Goal: Information Seeking & Learning: Learn about a topic

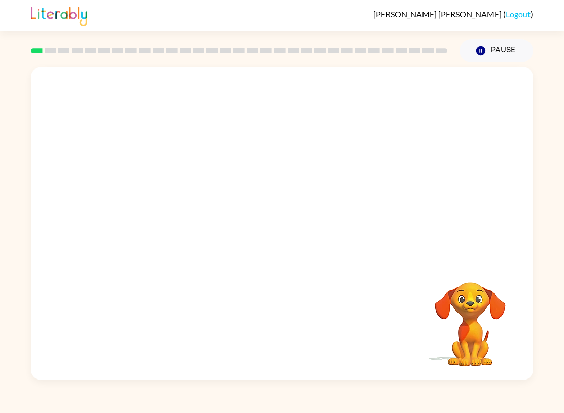
click at [151, 209] on video "Your browser must support playing .mp4 files to use Literably. Please try using…" at bounding box center [282, 164] width 502 height 194
click at [396, 342] on div "Your browser must support playing .mp4 files to use Literably. Please try using…" at bounding box center [282, 223] width 502 height 313
click at [387, 370] on div "Your browser must support playing .mp4 files to use Literably. Please try using…" at bounding box center [282, 223] width 502 height 313
click at [463, 366] on video "Your browser must support playing .mp4 files to use Literably. Please try using…" at bounding box center [469, 316] width 101 height 101
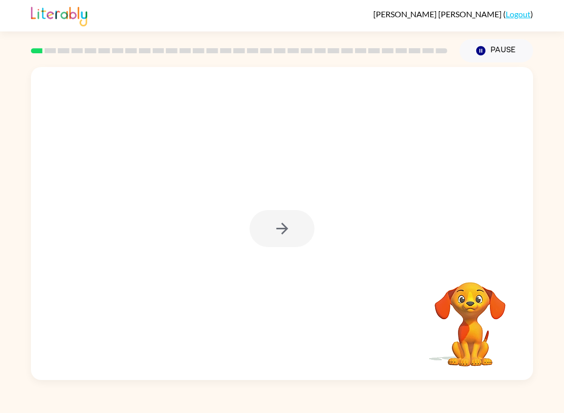
click at [277, 227] on div at bounding box center [281, 228] width 65 height 37
click at [284, 214] on div at bounding box center [281, 228] width 65 height 37
click at [287, 226] on div at bounding box center [281, 228] width 65 height 37
click at [294, 208] on div at bounding box center [282, 223] width 502 height 313
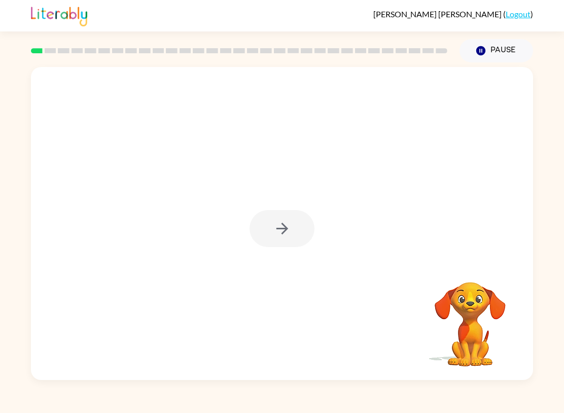
click at [256, 223] on div at bounding box center [281, 228] width 65 height 37
click at [295, 222] on div at bounding box center [281, 228] width 65 height 37
click at [277, 221] on div at bounding box center [281, 228] width 65 height 37
click at [274, 227] on icon "button" at bounding box center [282, 229] width 18 height 18
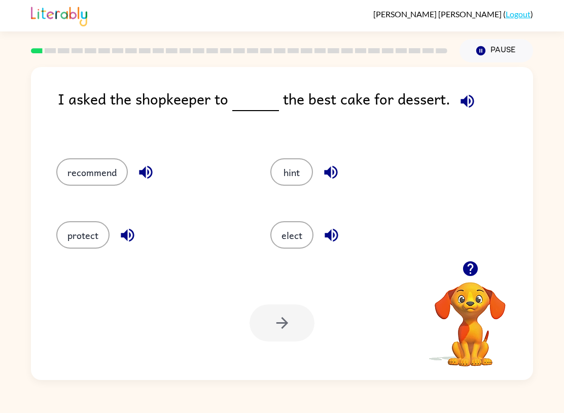
click at [90, 177] on button "recommend" at bounding box center [91, 171] width 71 height 27
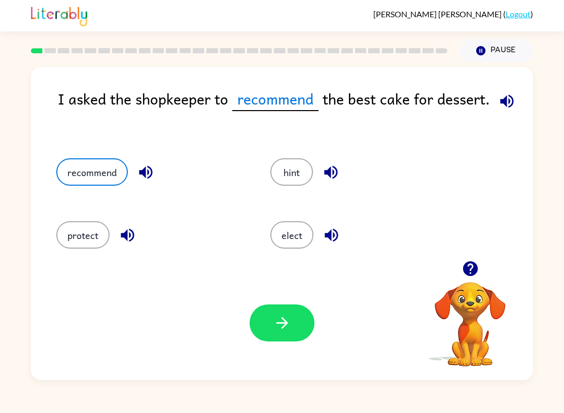
click at [294, 330] on button "button" at bounding box center [281, 322] width 65 height 37
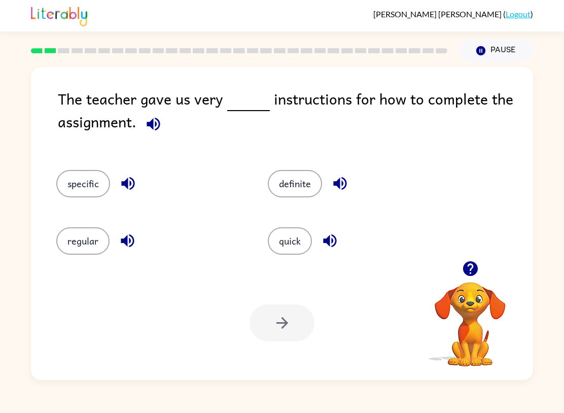
click at [78, 247] on button "regular" at bounding box center [82, 240] width 53 height 27
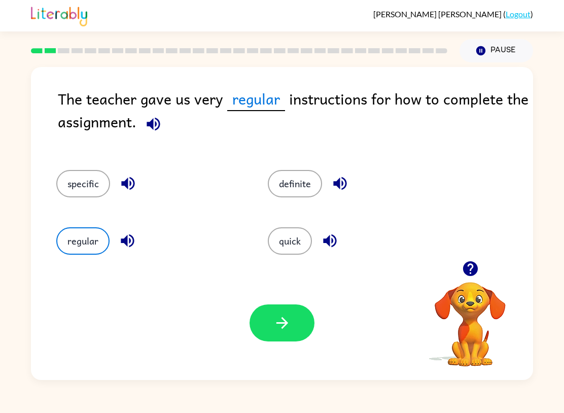
click at [287, 334] on button "button" at bounding box center [281, 322] width 65 height 37
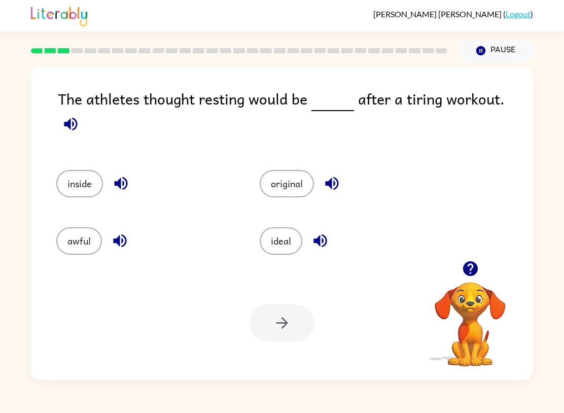
click at [68, 227] on button "awful" at bounding box center [79, 240] width 46 height 27
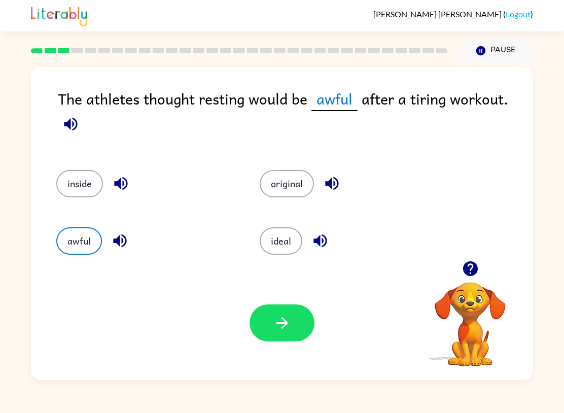
click at [300, 341] on button "button" at bounding box center [281, 322] width 65 height 37
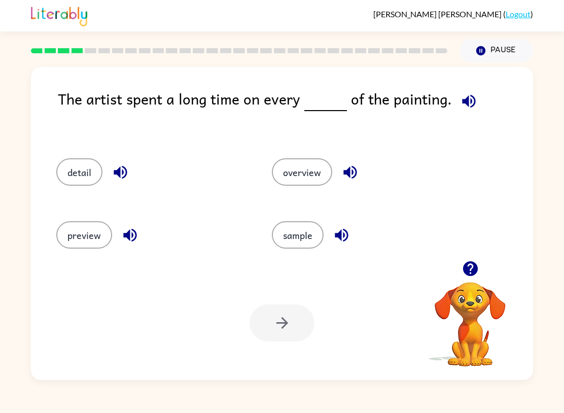
click at [88, 233] on button "preview" at bounding box center [84, 234] width 56 height 27
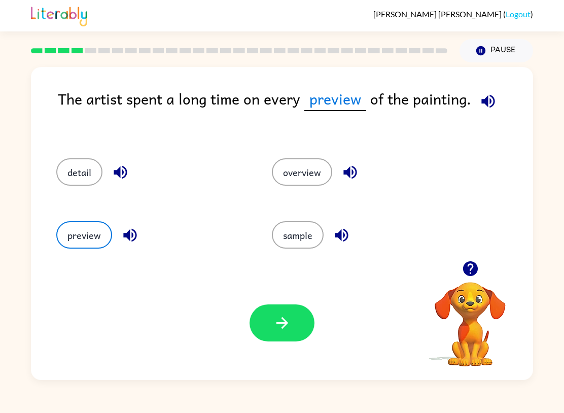
click at [283, 323] on icon "button" at bounding box center [282, 323] width 12 height 12
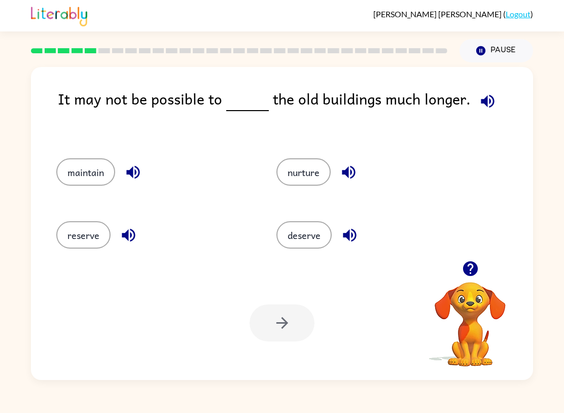
click at [87, 231] on button "reserve" at bounding box center [83, 234] width 54 height 27
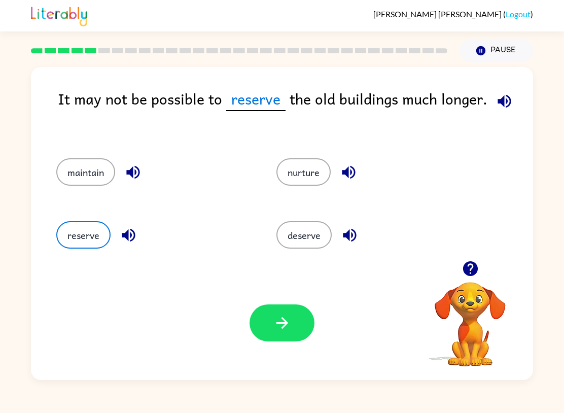
click at [300, 331] on button "button" at bounding box center [281, 322] width 65 height 37
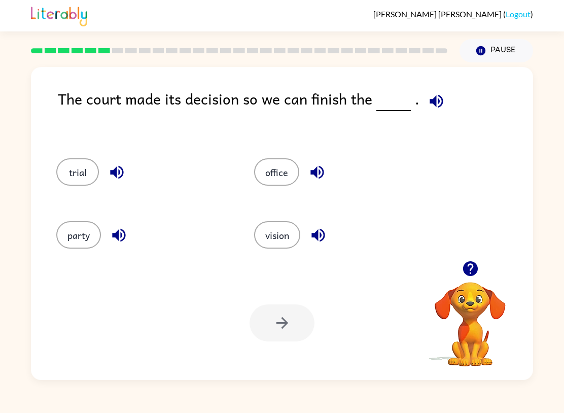
click at [76, 237] on button "party" at bounding box center [78, 234] width 45 height 27
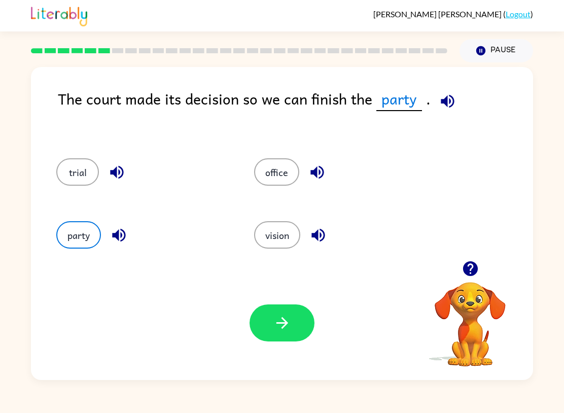
click at [291, 321] on button "button" at bounding box center [281, 322] width 65 height 37
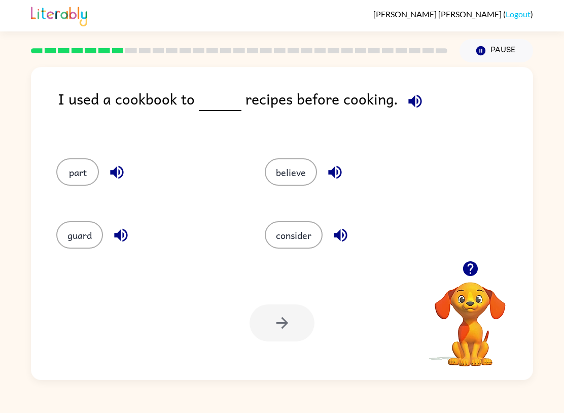
click at [262, 164] on div "believe" at bounding box center [349, 170] width 208 height 63
click at [310, 174] on button "believe" at bounding box center [291, 171] width 52 height 27
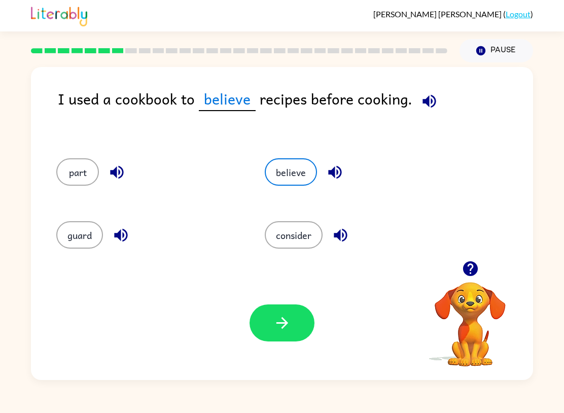
click at [286, 320] on icon "button" at bounding box center [282, 323] width 18 height 18
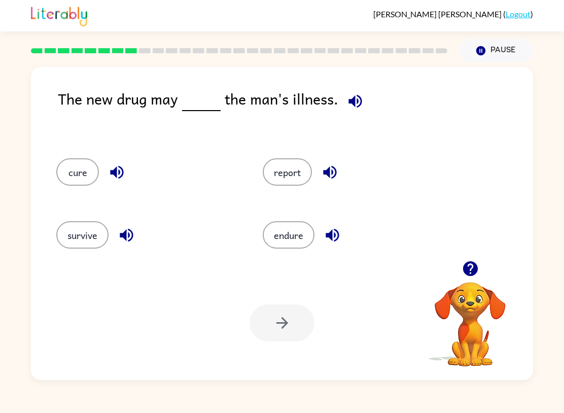
click at [73, 168] on button "cure" at bounding box center [77, 171] width 43 height 27
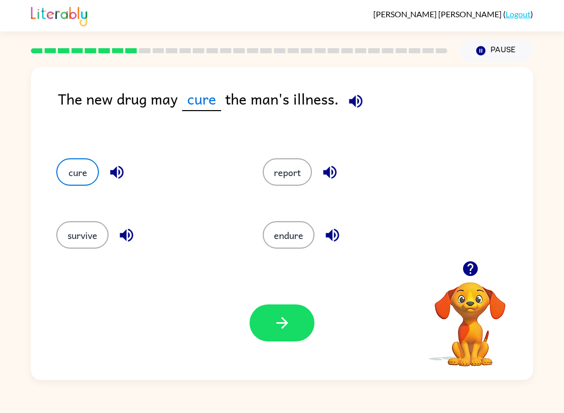
click at [257, 318] on button "button" at bounding box center [281, 322] width 65 height 37
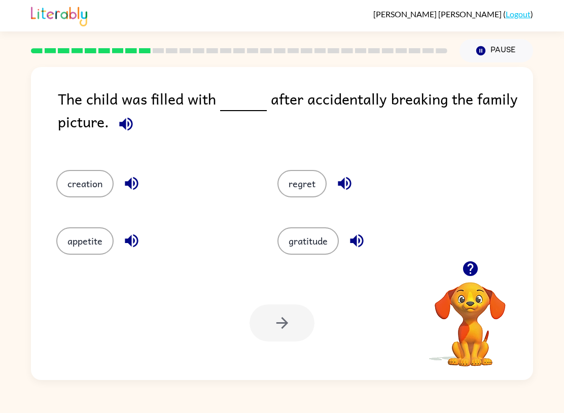
click at [93, 195] on button "creation" at bounding box center [84, 183] width 57 height 27
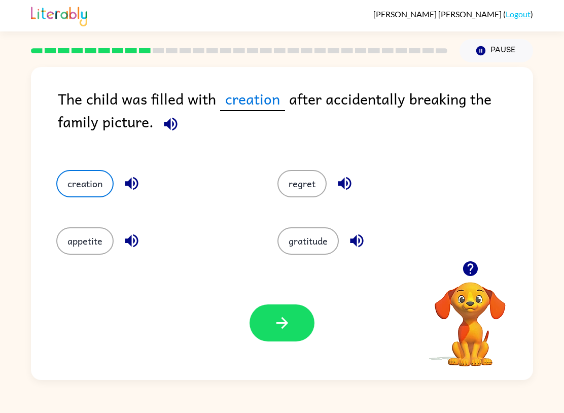
click at [284, 325] on icon "button" at bounding box center [282, 323] width 12 height 12
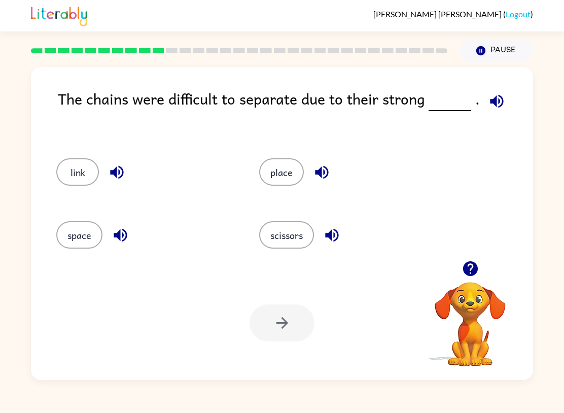
click at [77, 234] on button "space" at bounding box center [79, 234] width 46 height 27
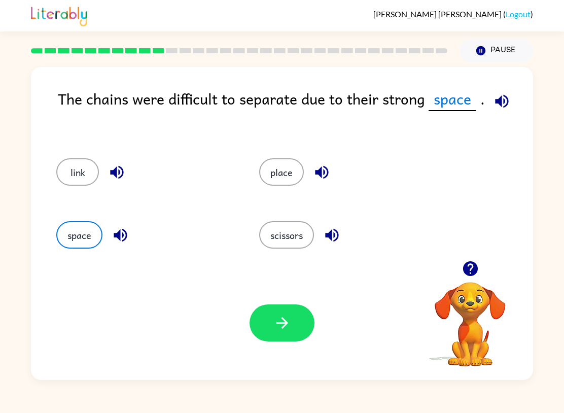
click at [309, 331] on button "button" at bounding box center [281, 322] width 65 height 37
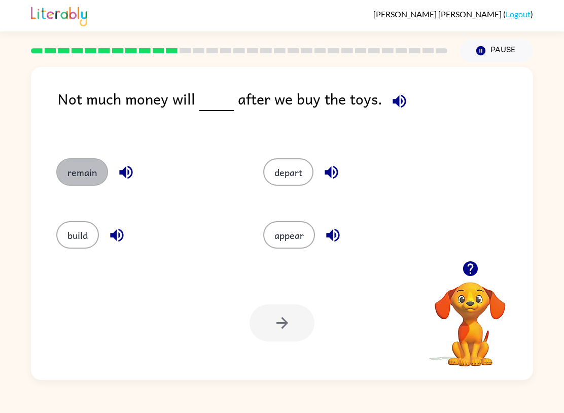
click at [99, 180] on button "remain" at bounding box center [82, 171] width 52 height 27
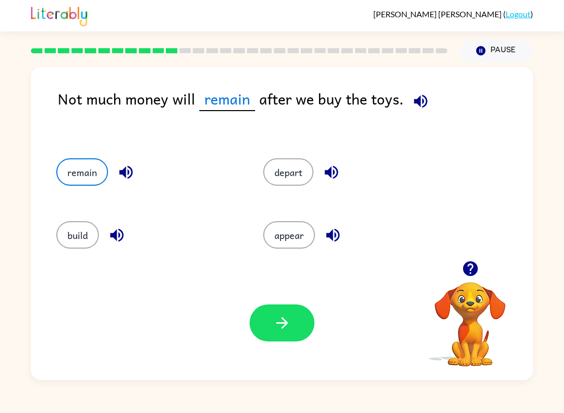
click at [294, 338] on button "button" at bounding box center [281, 322] width 65 height 37
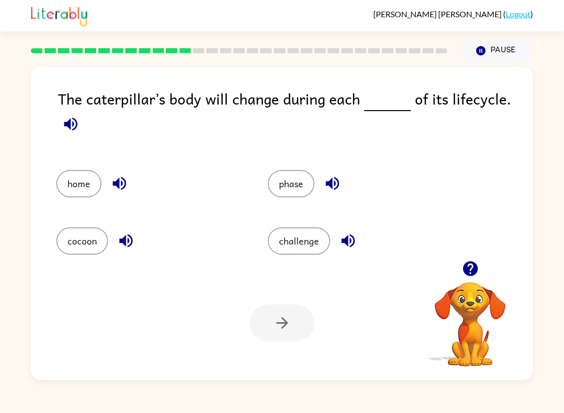
click at [81, 180] on button "home" at bounding box center [78, 183] width 45 height 27
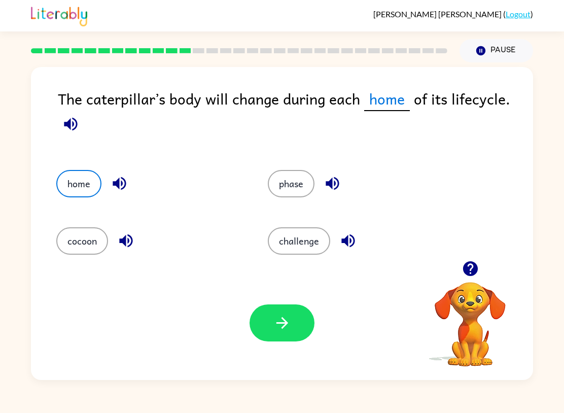
click at [299, 340] on button "button" at bounding box center [281, 322] width 65 height 37
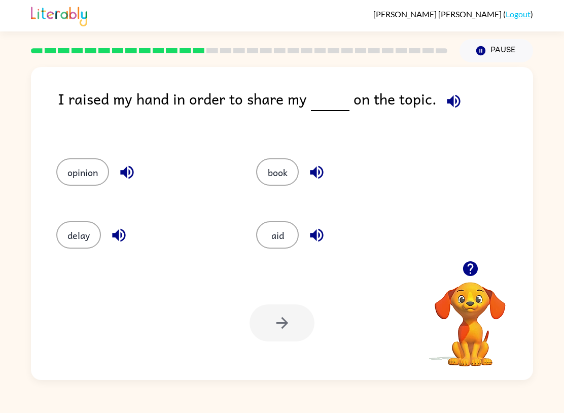
click at [275, 185] on button "book" at bounding box center [277, 171] width 43 height 27
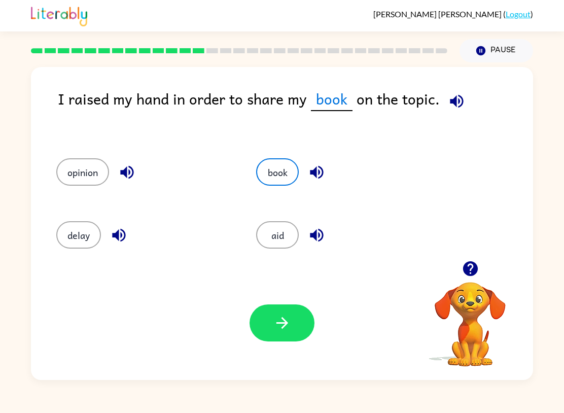
click at [293, 350] on div "Your browser must support playing .mp4 files to use Literably. Please try using…" at bounding box center [282, 323] width 502 height 114
click at [300, 324] on button "button" at bounding box center [281, 322] width 65 height 37
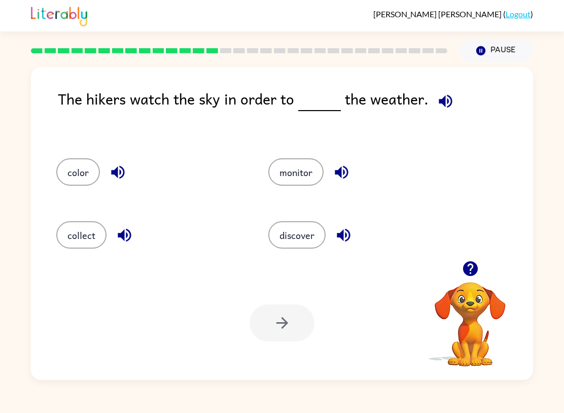
click at [307, 180] on button "monitor" at bounding box center [295, 171] width 55 height 27
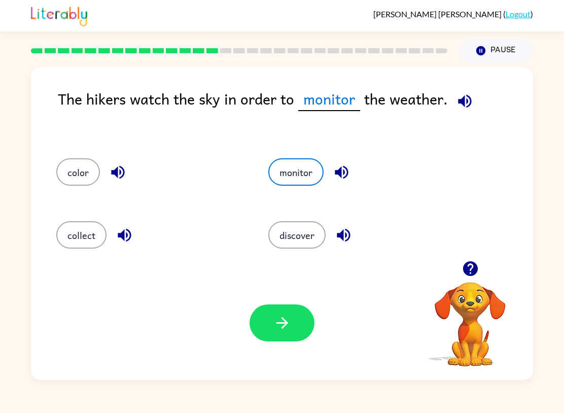
click at [291, 332] on button "button" at bounding box center [281, 322] width 65 height 37
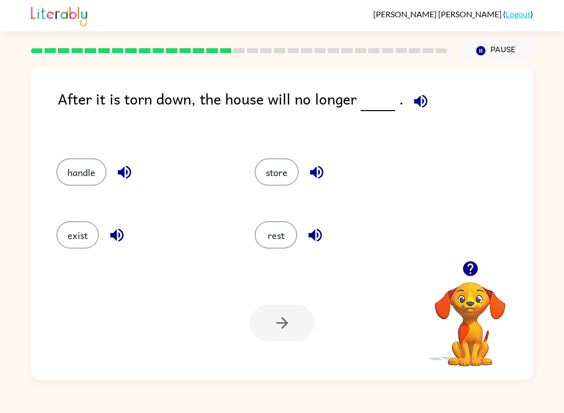
click at [64, 233] on button "exist" at bounding box center [77, 234] width 43 height 27
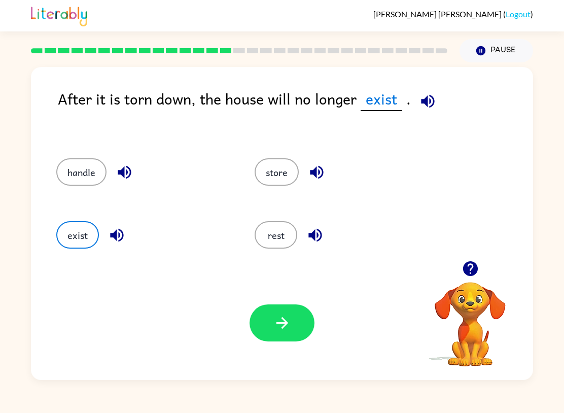
click at [252, 333] on button "button" at bounding box center [281, 322] width 65 height 37
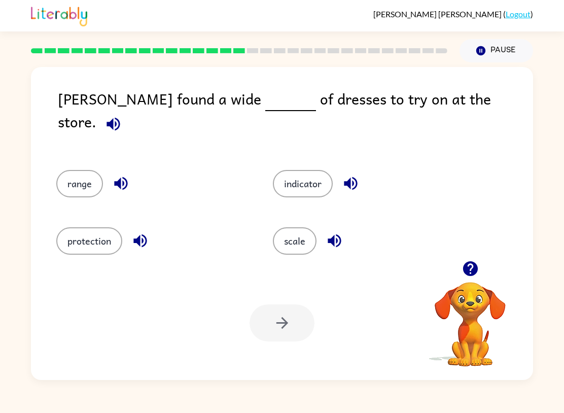
click at [271, 244] on div "scale" at bounding box center [361, 236] width 216 height 57
click at [297, 173] on button "indicator" at bounding box center [303, 183] width 60 height 27
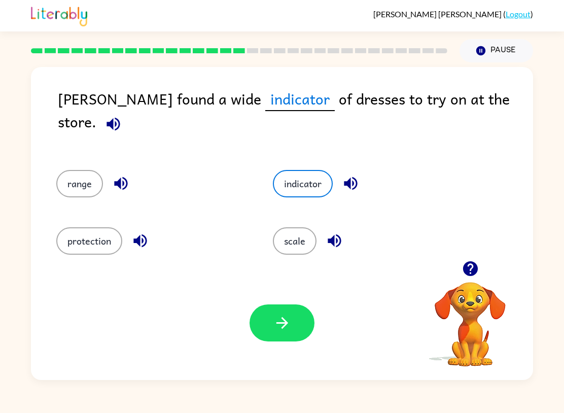
click at [274, 320] on icon "button" at bounding box center [282, 323] width 18 height 18
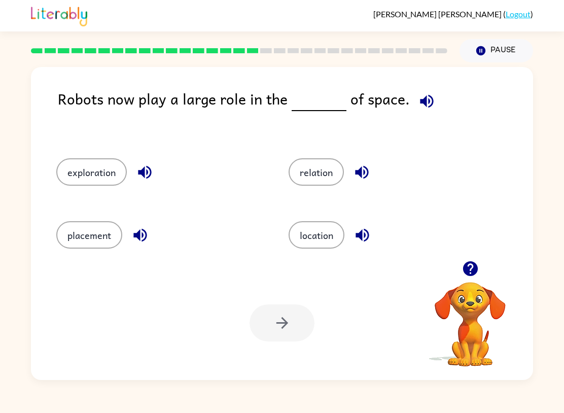
click at [99, 173] on button "exploration" at bounding box center [91, 171] width 70 height 27
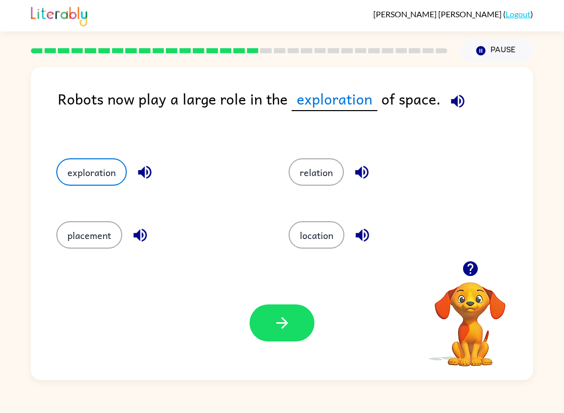
click at [266, 319] on button "button" at bounding box center [281, 322] width 65 height 37
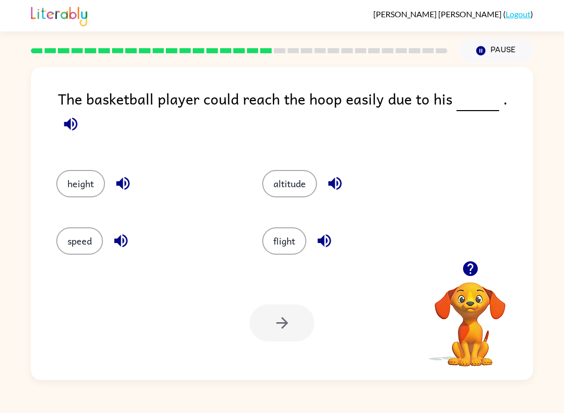
click at [300, 182] on button "altitude" at bounding box center [289, 183] width 55 height 27
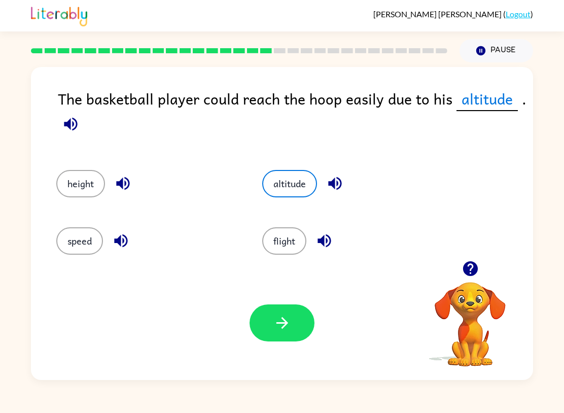
click at [286, 340] on button "button" at bounding box center [281, 322] width 65 height 37
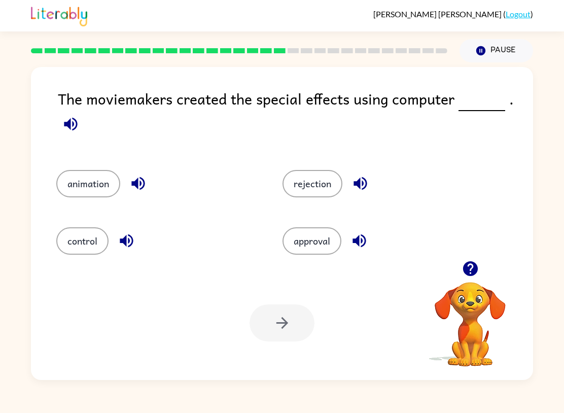
click at [76, 197] on button "animation" at bounding box center [88, 183] width 64 height 27
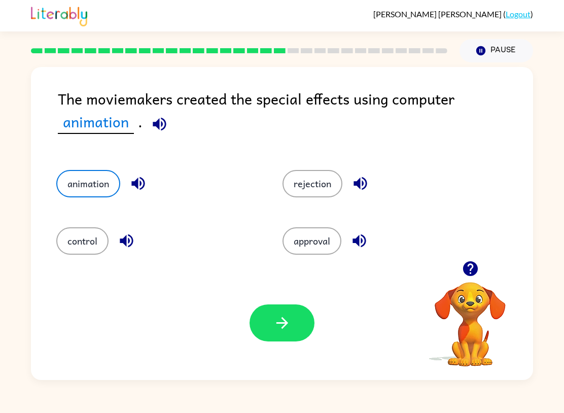
click at [271, 320] on button "button" at bounding box center [281, 322] width 65 height 37
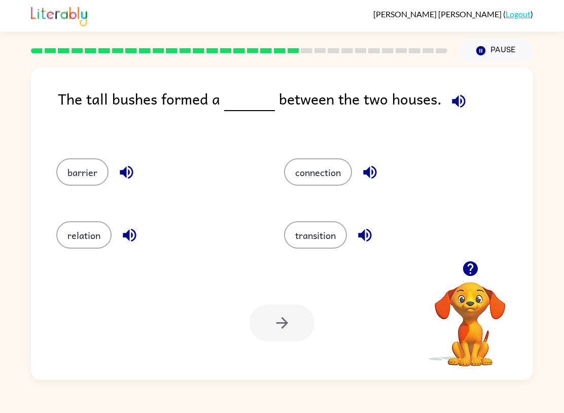
click at [86, 165] on button "barrier" at bounding box center [82, 171] width 52 height 27
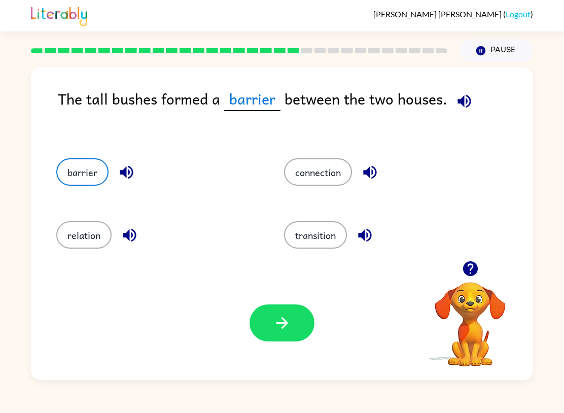
click at [294, 311] on button "button" at bounding box center [281, 322] width 65 height 37
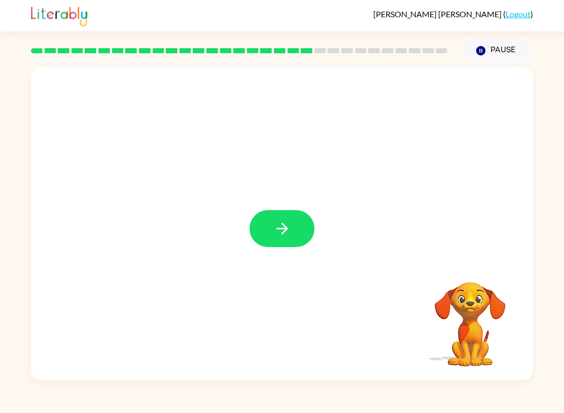
click at [290, 235] on icon "button" at bounding box center [282, 229] width 18 height 18
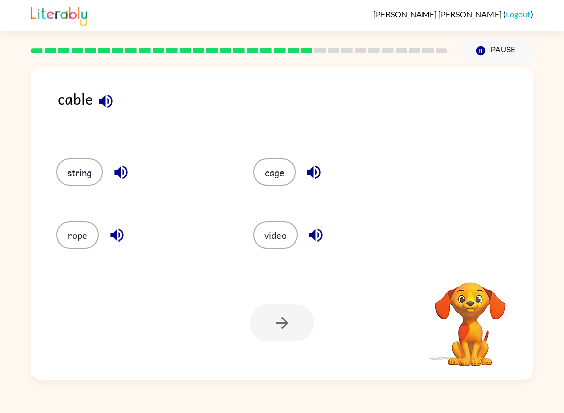
click at [291, 239] on button "video" at bounding box center [275, 234] width 45 height 27
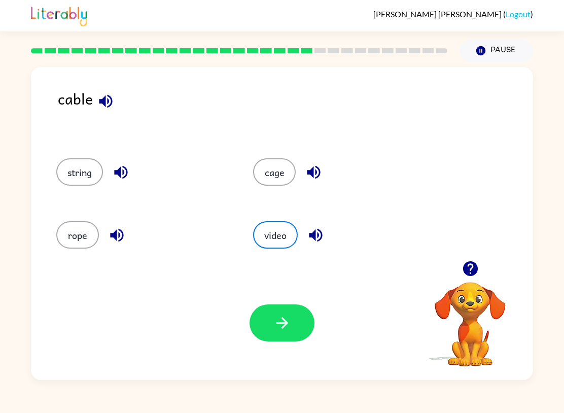
click at [289, 330] on icon "button" at bounding box center [282, 323] width 18 height 18
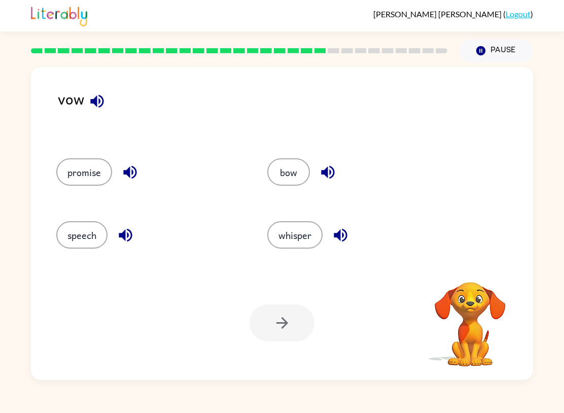
click at [296, 178] on button "bow" at bounding box center [288, 171] width 43 height 27
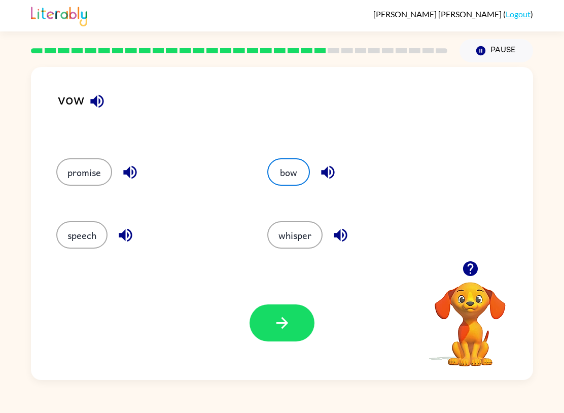
click at [278, 316] on icon "button" at bounding box center [282, 323] width 18 height 18
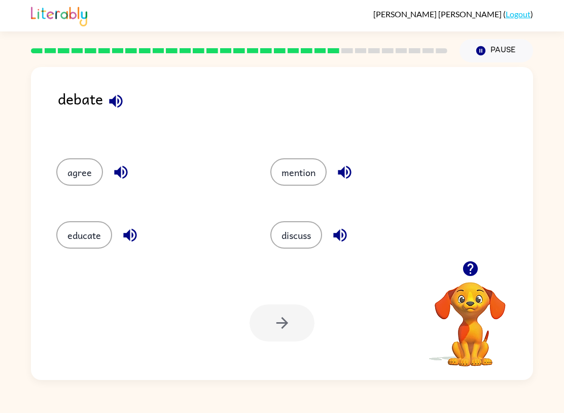
click at [87, 229] on button "educate" at bounding box center [84, 234] width 56 height 27
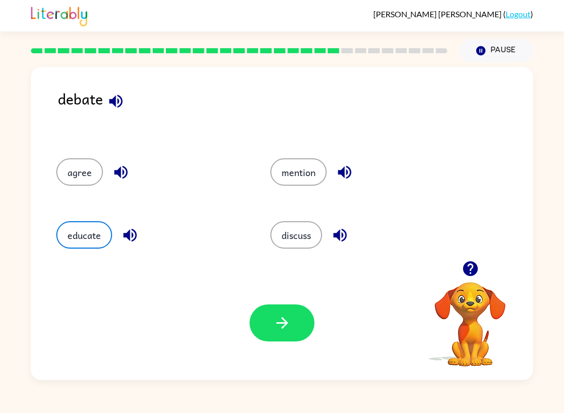
click at [291, 323] on button "button" at bounding box center [281, 322] width 65 height 37
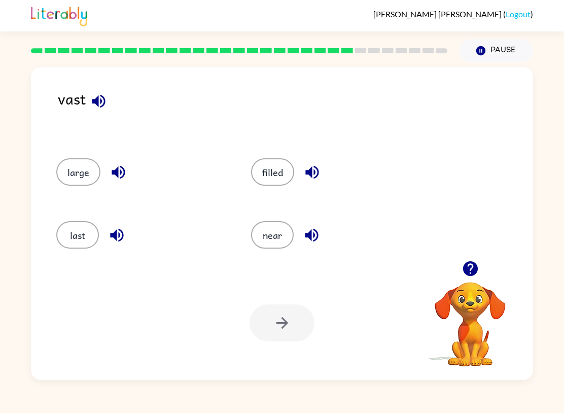
click at [76, 244] on button "last" at bounding box center [77, 234] width 43 height 27
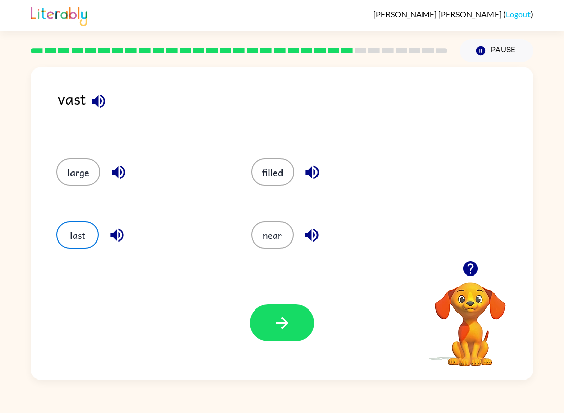
click at [285, 301] on div "Your browser must support playing .mp4 files to use Literably. Please try using…" at bounding box center [282, 323] width 502 height 114
click at [286, 332] on icon "button" at bounding box center [282, 323] width 18 height 18
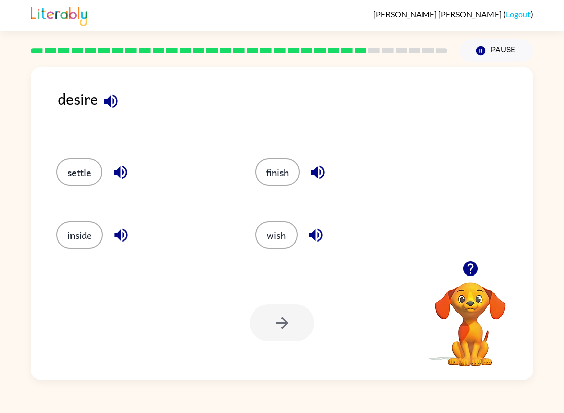
click at [90, 172] on button "settle" at bounding box center [79, 171] width 46 height 27
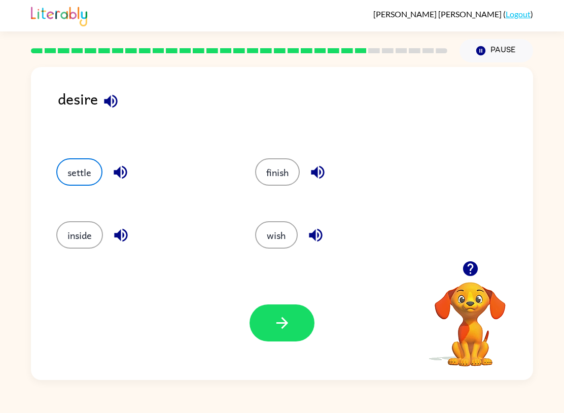
click at [257, 318] on button "button" at bounding box center [281, 322] width 65 height 37
click at [257, 318] on div at bounding box center [281, 322] width 65 height 37
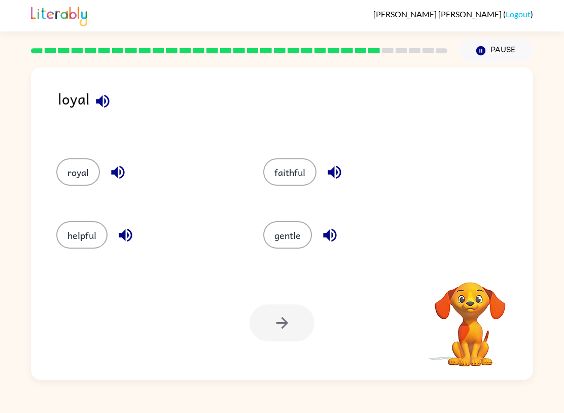
click at [78, 176] on button "royal" at bounding box center [78, 171] width 44 height 27
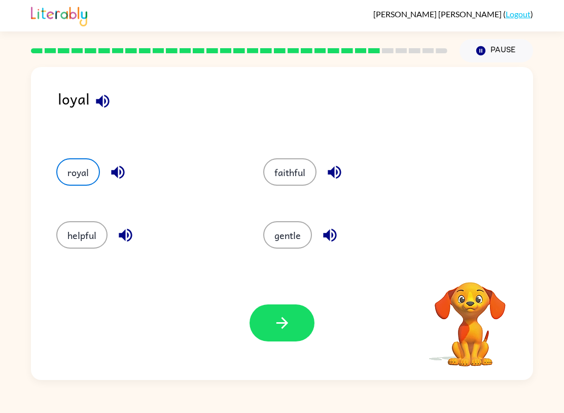
click at [293, 312] on button "button" at bounding box center [281, 322] width 65 height 37
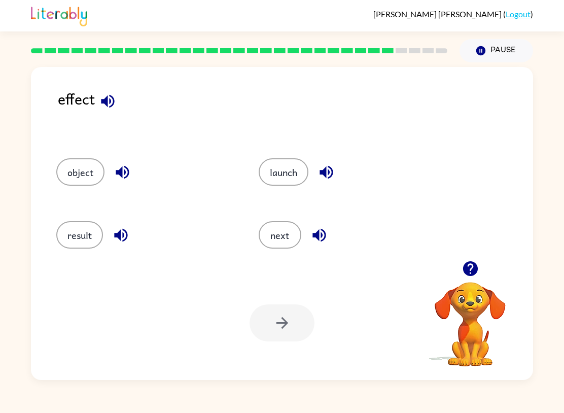
click at [79, 241] on button "result" at bounding box center [79, 234] width 47 height 27
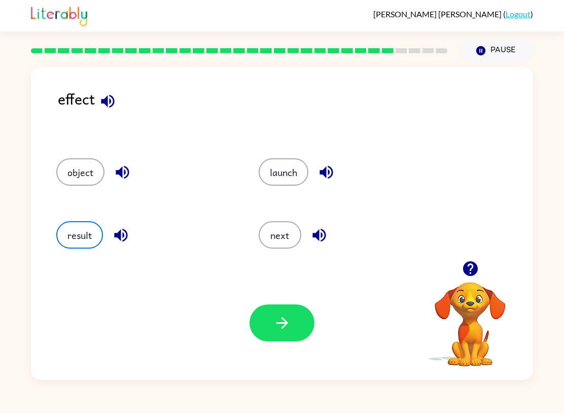
click at [246, 328] on div "Your browser must support playing .mp4 files to use Literably. Please try using…" at bounding box center [282, 323] width 502 height 114
click at [277, 312] on button "button" at bounding box center [281, 322] width 65 height 37
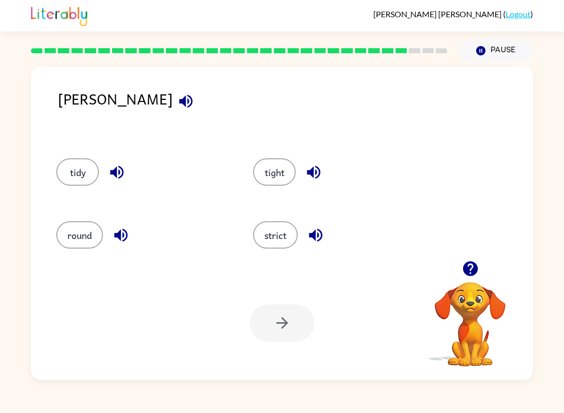
click at [287, 167] on button "tight" at bounding box center [274, 171] width 43 height 27
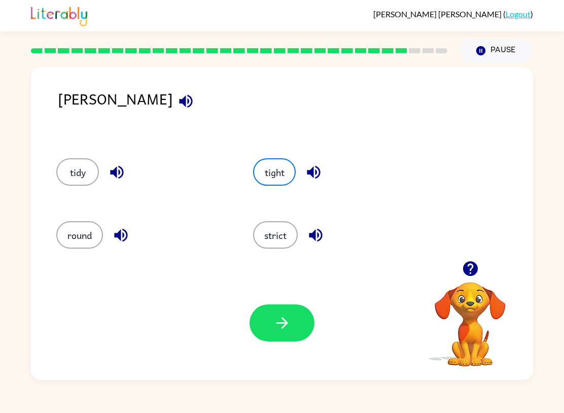
click at [291, 331] on icon "button" at bounding box center [282, 323] width 18 height 18
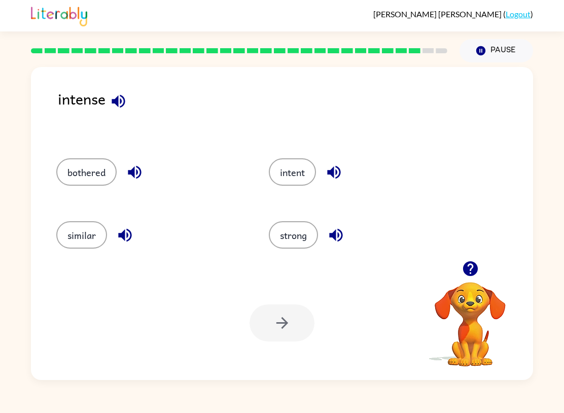
click at [300, 244] on button "strong" at bounding box center [293, 234] width 49 height 27
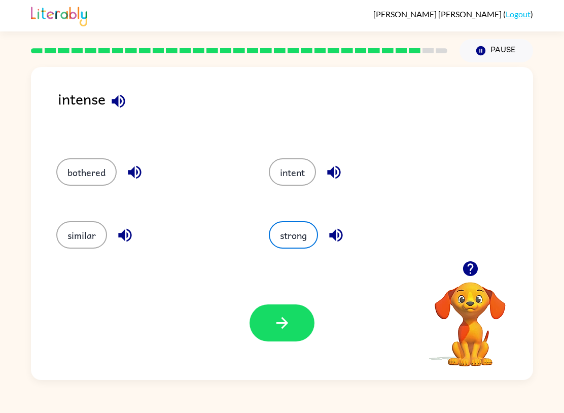
click at [268, 347] on div "Your browser must support playing .mp4 files to use Literably. Please try using…" at bounding box center [282, 323] width 502 height 114
click at [297, 330] on button "button" at bounding box center [281, 322] width 65 height 37
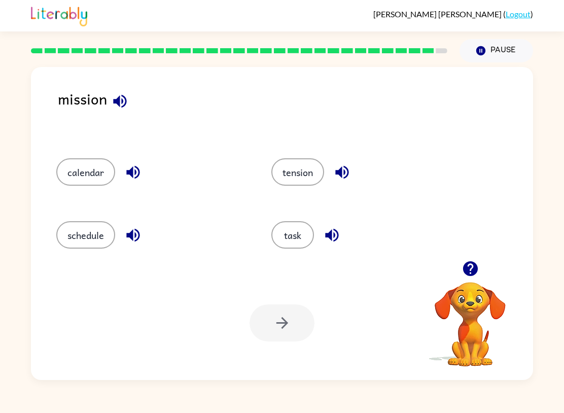
click at [309, 177] on button "tension" at bounding box center [297, 171] width 53 height 27
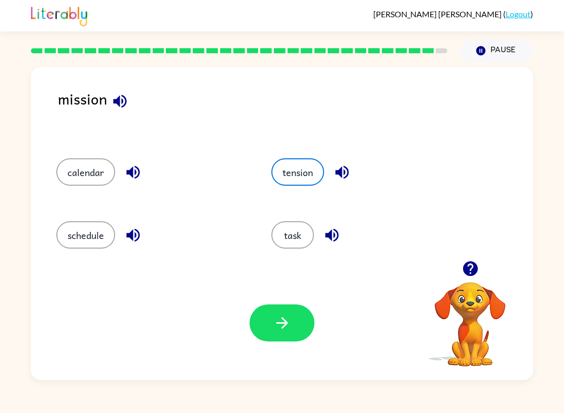
click at [274, 323] on icon "button" at bounding box center [282, 323] width 18 height 18
